Goal: Transaction & Acquisition: Purchase product/service

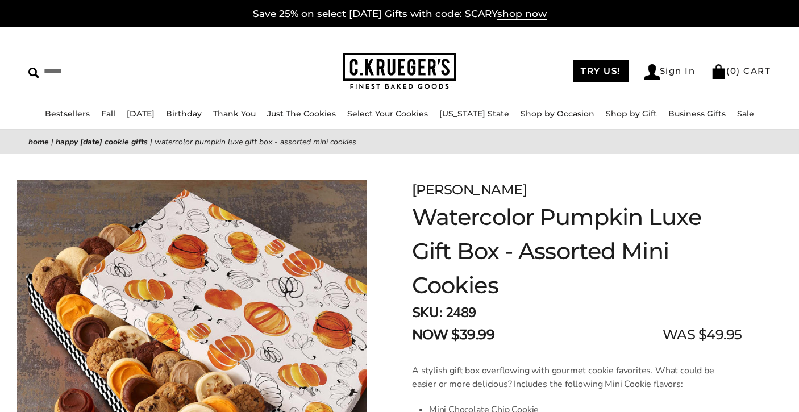
click at [107, 143] on link "Happy Halloween Cookie Gifts" at bounding box center [102, 141] width 92 height 11
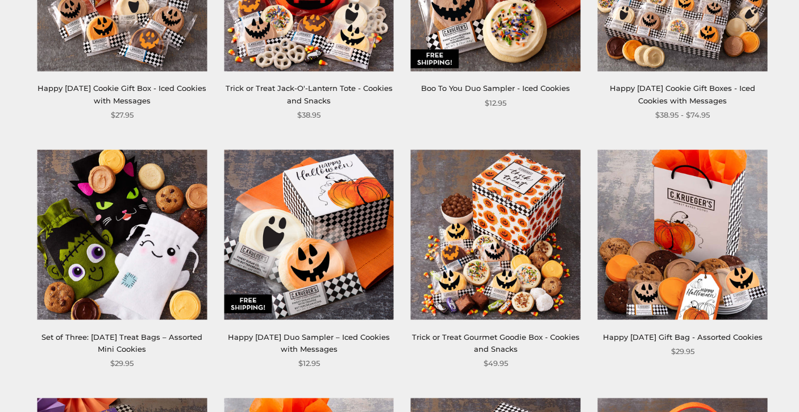
scroll to position [297, 0]
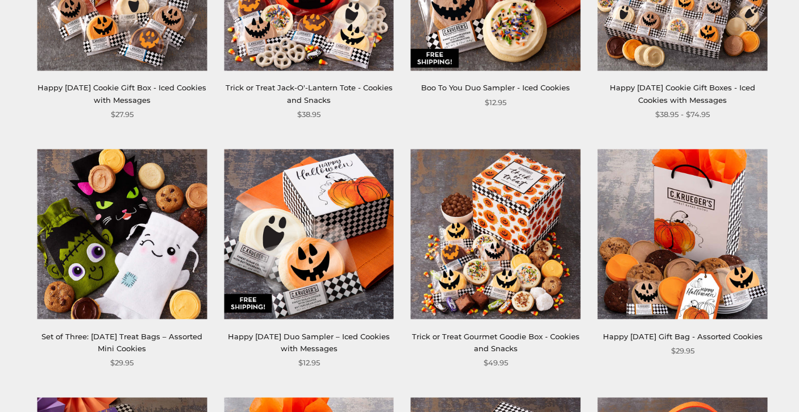
click at [464, 222] on img at bounding box center [496, 234] width 170 height 170
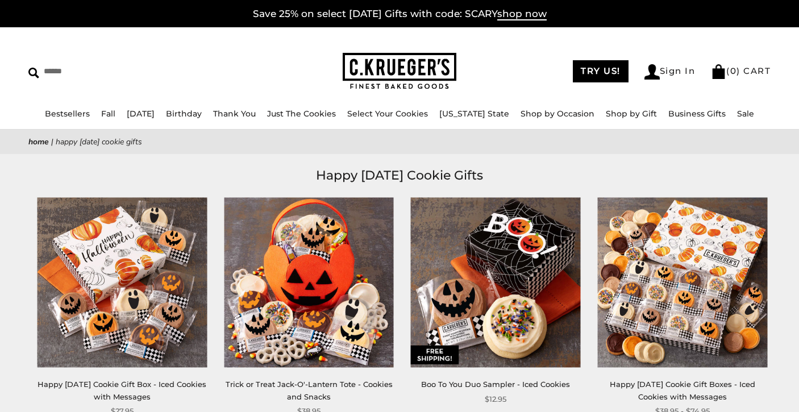
scroll to position [0, 0]
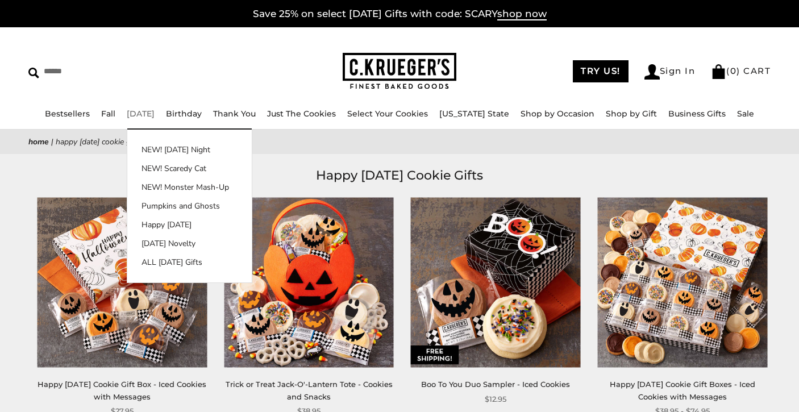
click at [155, 111] on link "[DATE]" at bounding box center [141, 114] width 28 height 10
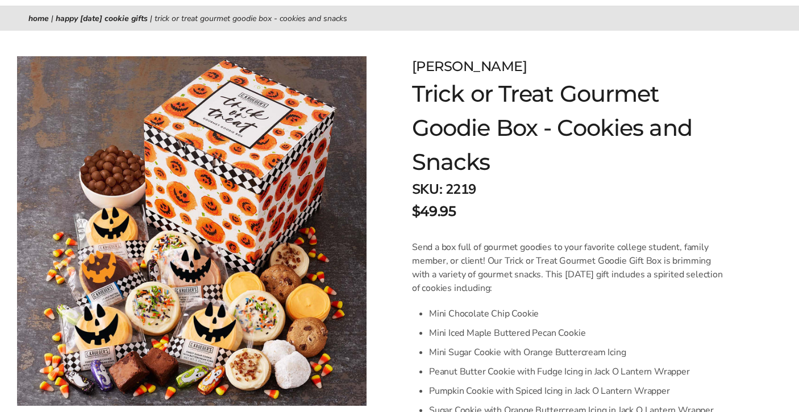
scroll to position [206, 0]
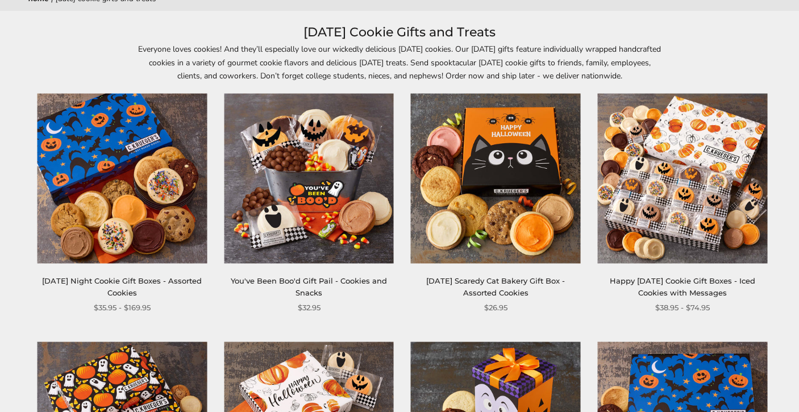
scroll to position [144, 0]
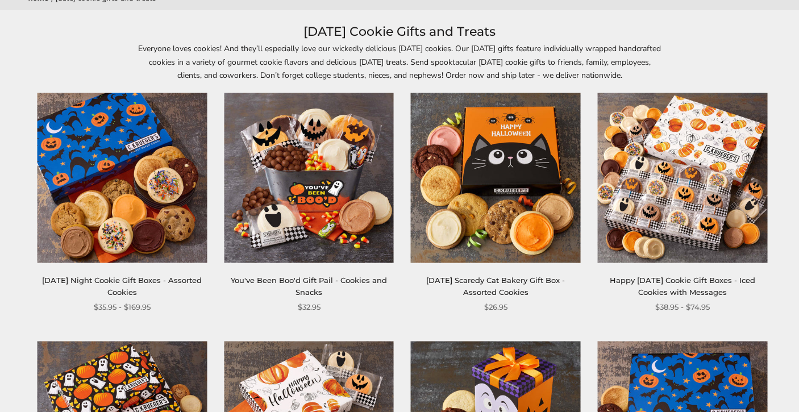
click at [326, 142] on img at bounding box center [309, 178] width 170 height 170
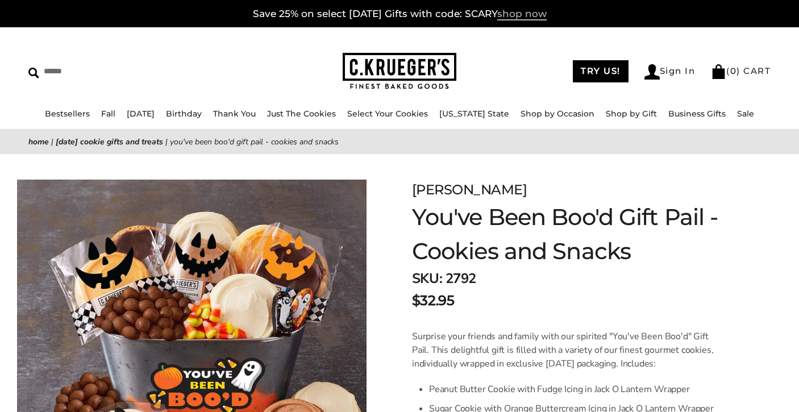
click at [534, 13] on span "shop now" at bounding box center [521, 14] width 49 height 13
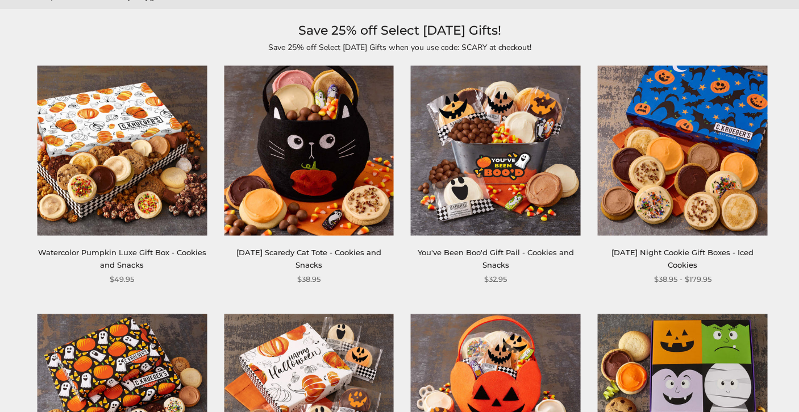
scroll to position [147, 0]
